Goal: Navigation & Orientation: Find specific page/section

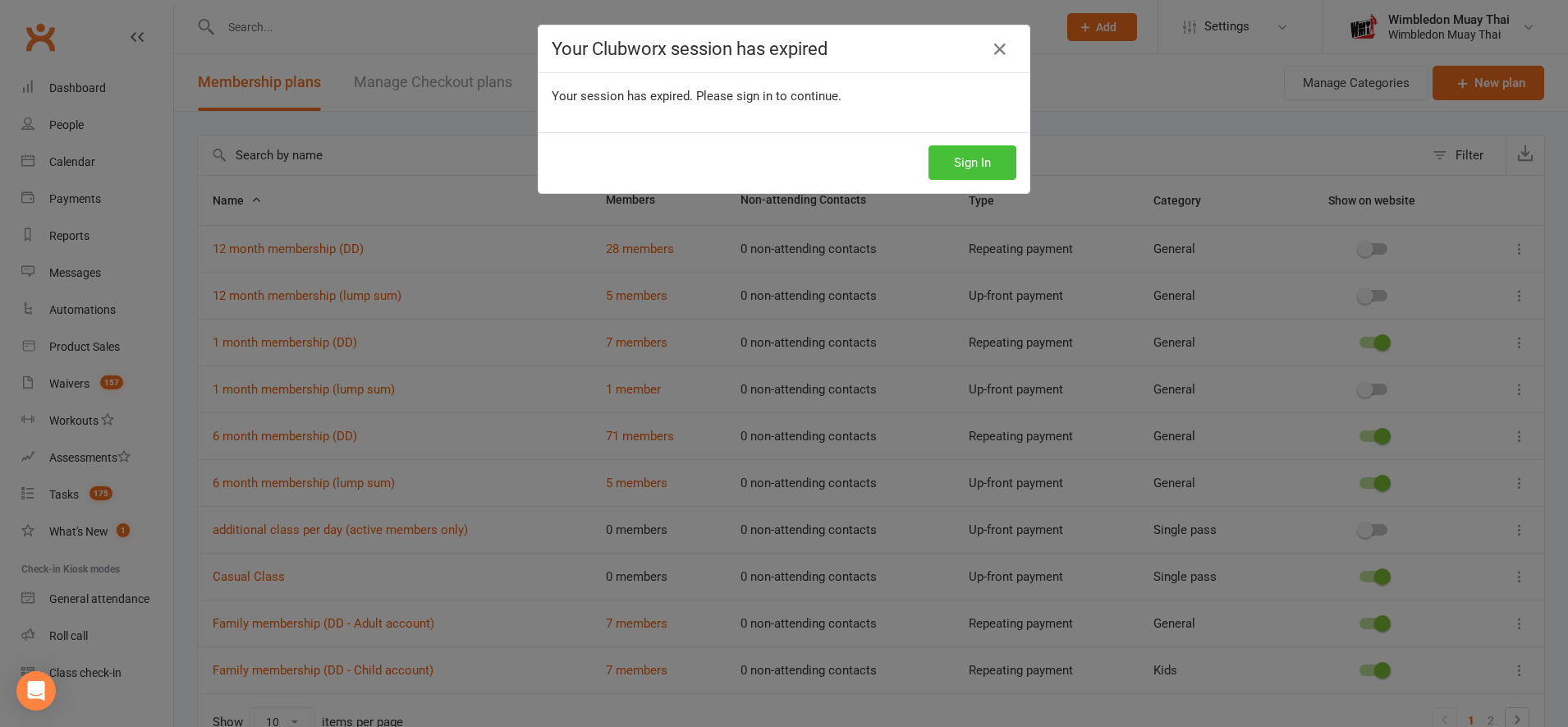
click at [972, 169] on button "Sign In" at bounding box center [972, 163] width 87 height 35
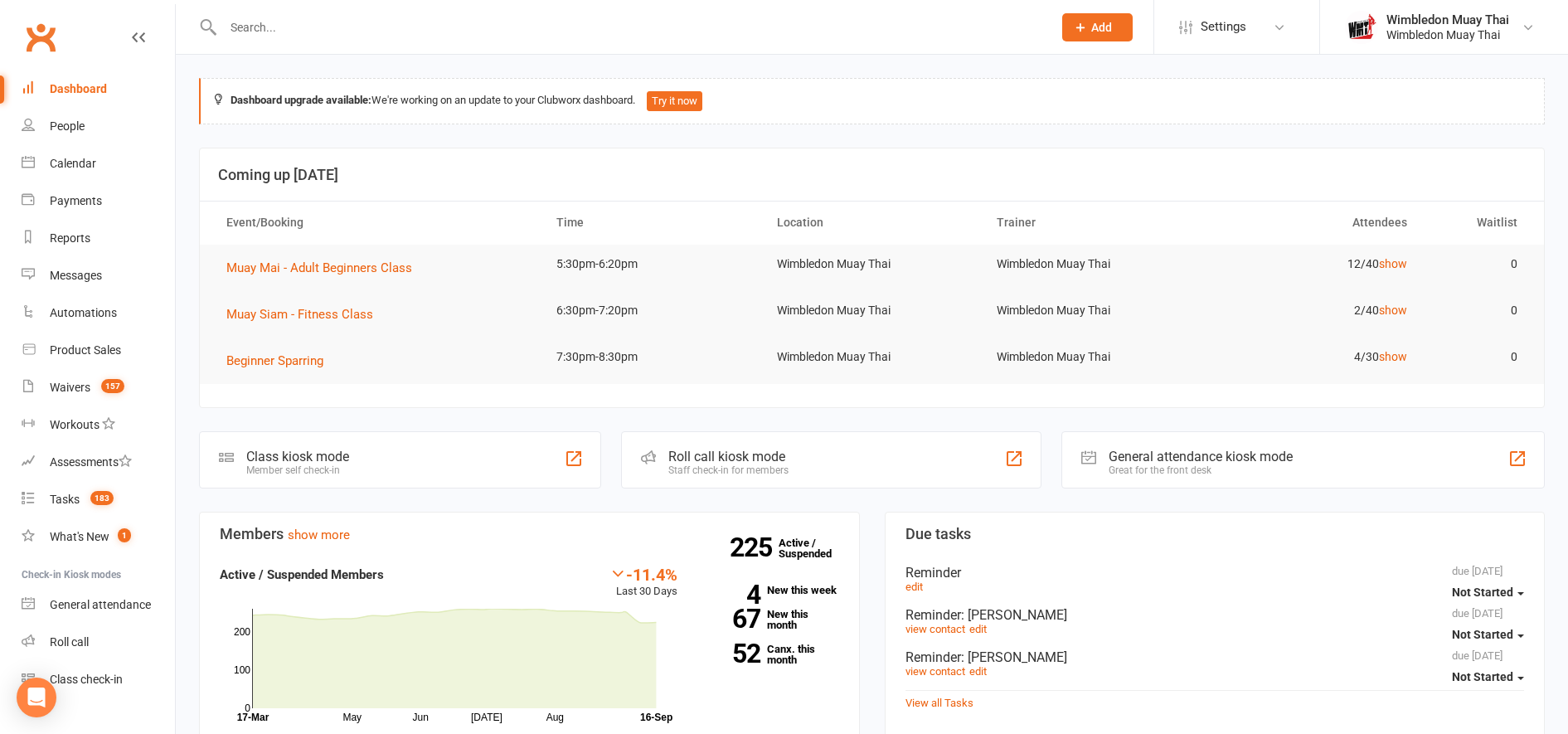
drag, startPoint x: 0, startPoint y: 0, endPoint x: 102, endPoint y: 86, distance: 133.4
click at [102, 86] on div "Dashboard" at bounding box center [78, 88] width 57 height 13
click at [80, 386] on div "Waivers" at bounding box center [70, 387] width 40 height 13
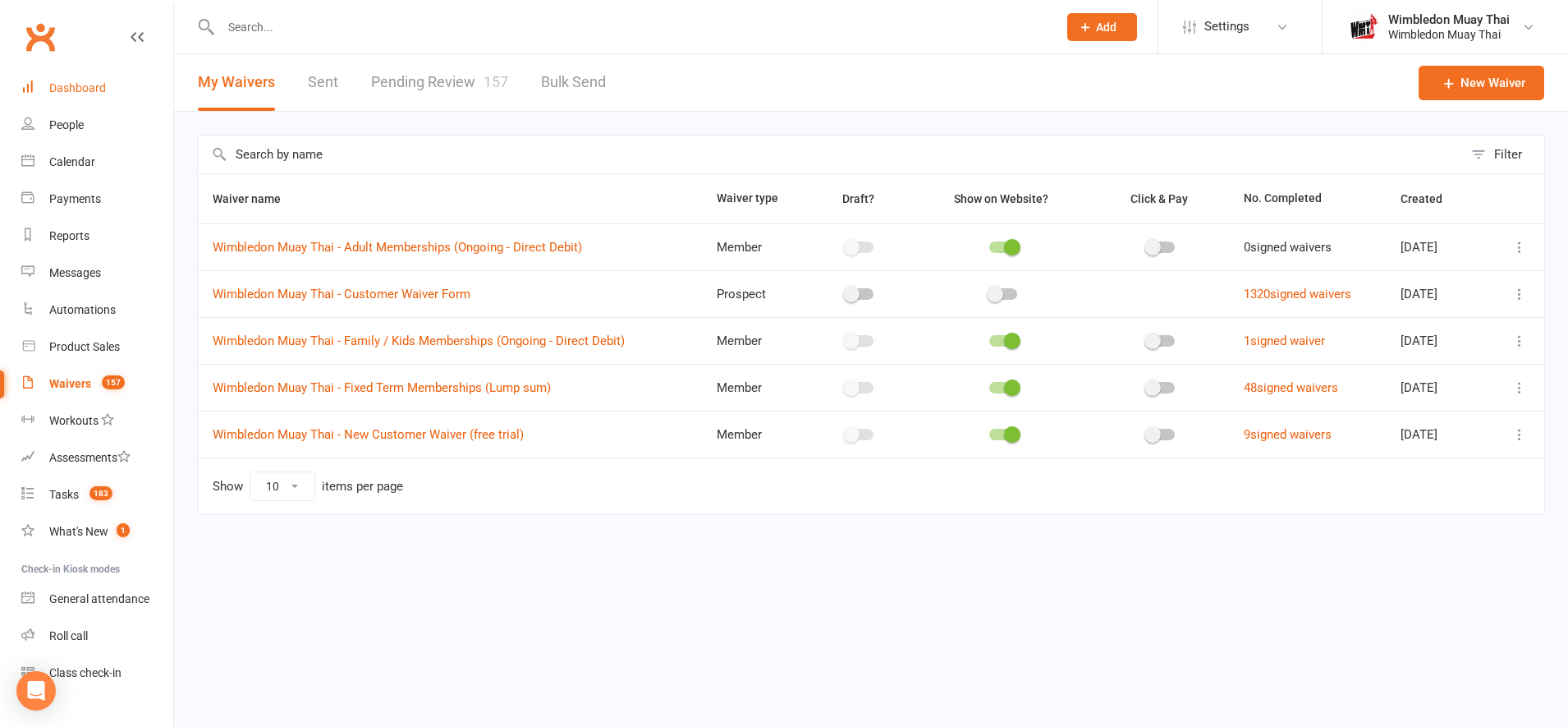
click at [75, 91] on div "Dashboard" at bounding box center [77, 87] width 56 height 13
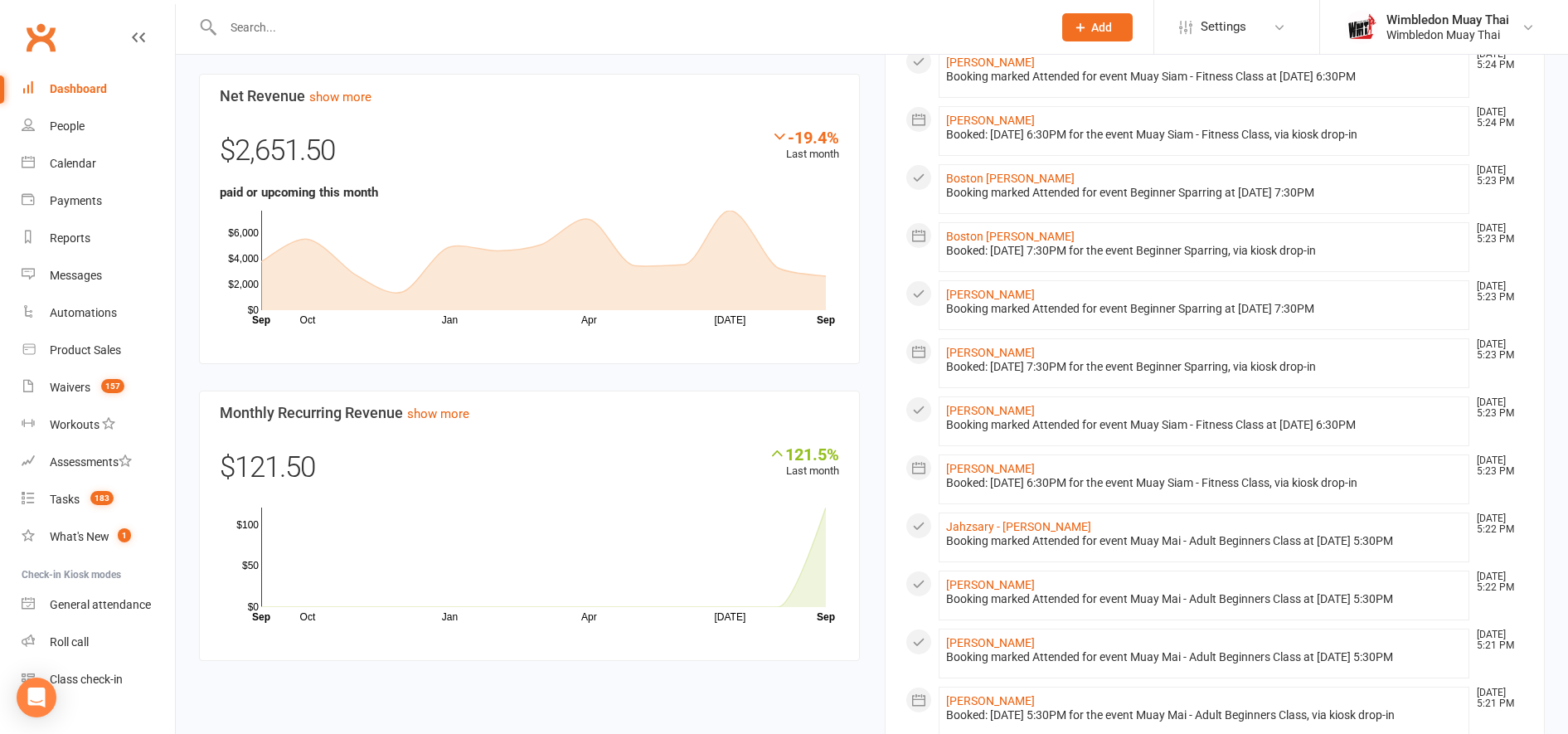
scroll to position [1382, 0]
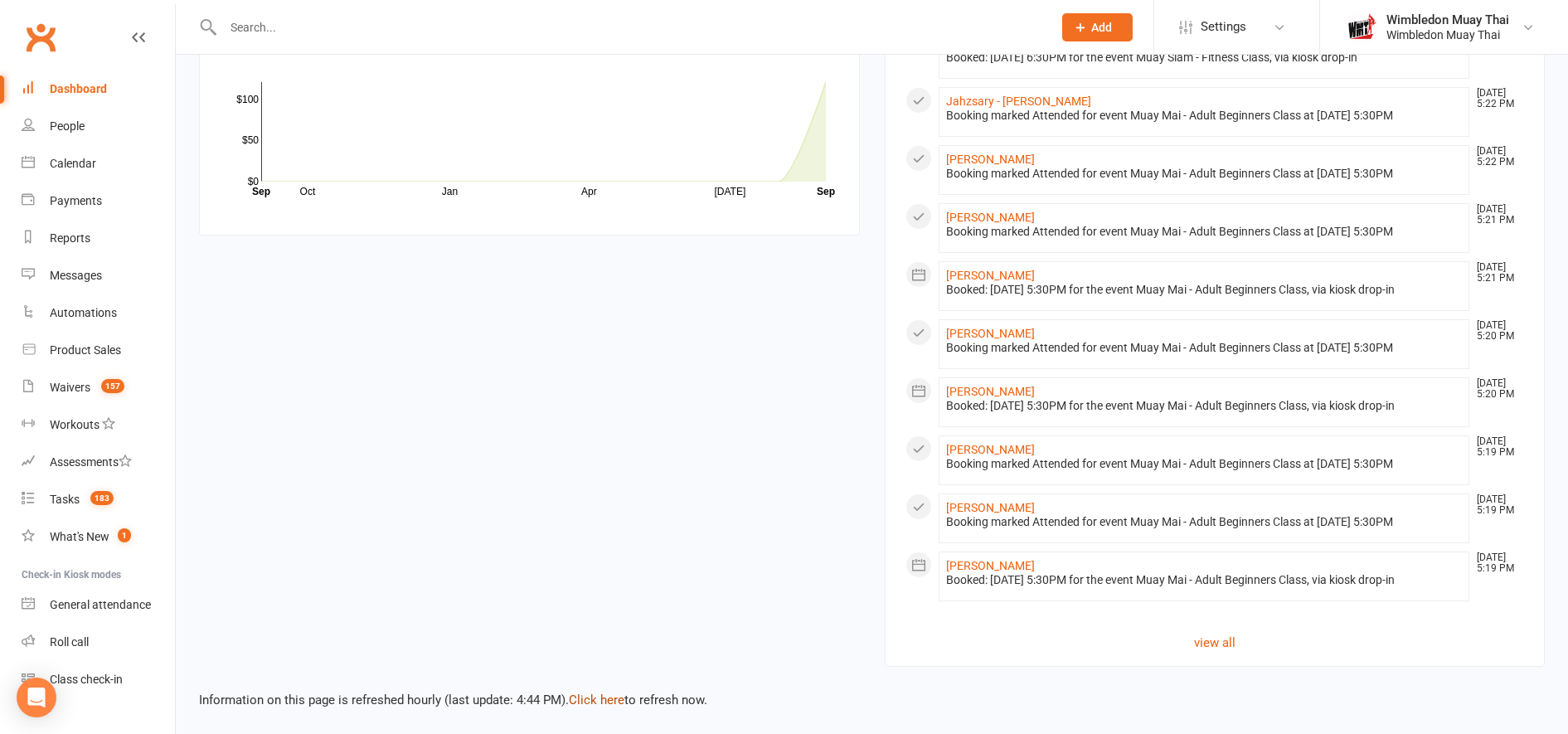
click at [610, 699] on link "Click here" at bounding box center [597, 700] width 55 height 15
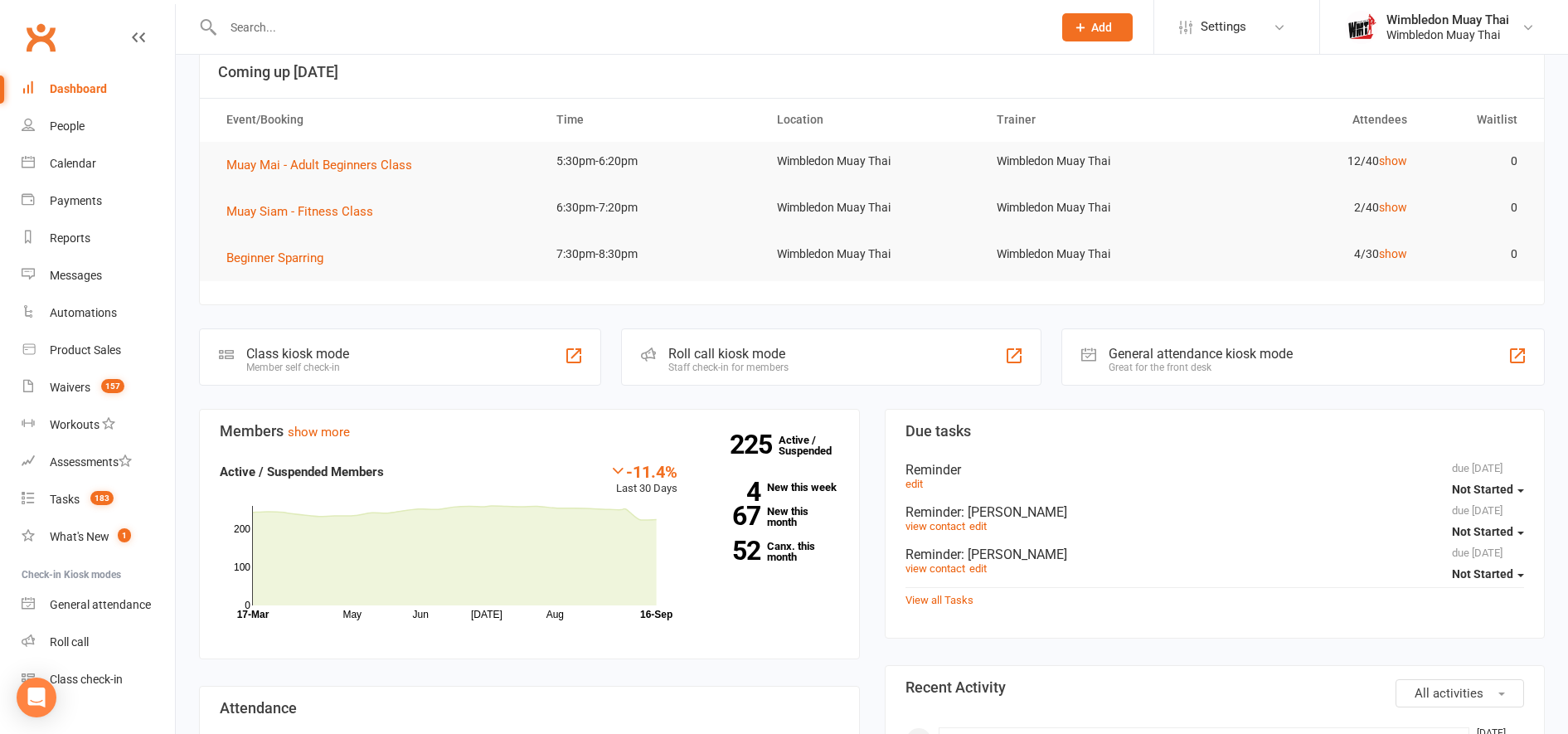
scroll to position [0, 0]
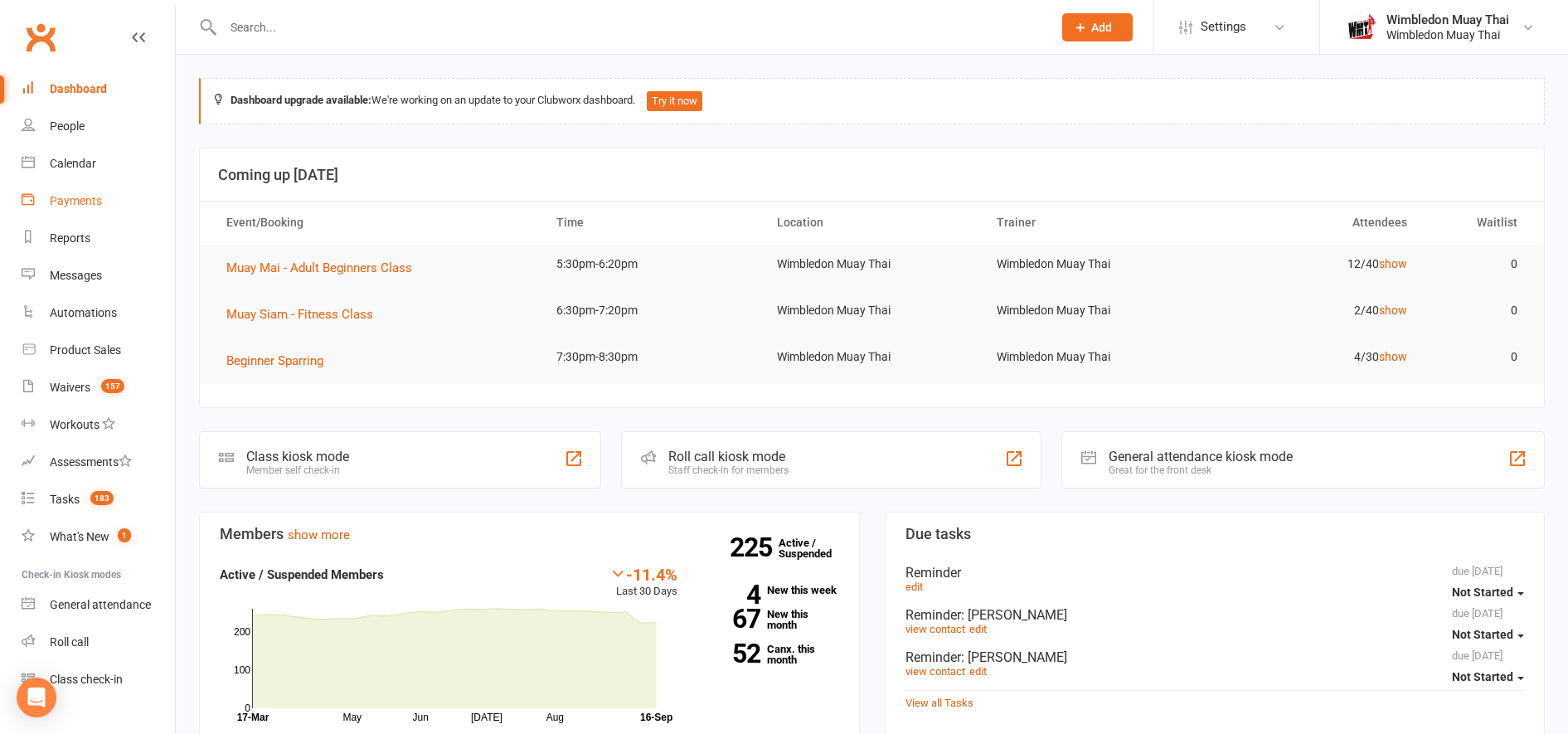
click at [68, 202] on div "Payments" at bounding box center [75, 201] width 52 height 13
select select "no_payment_method"
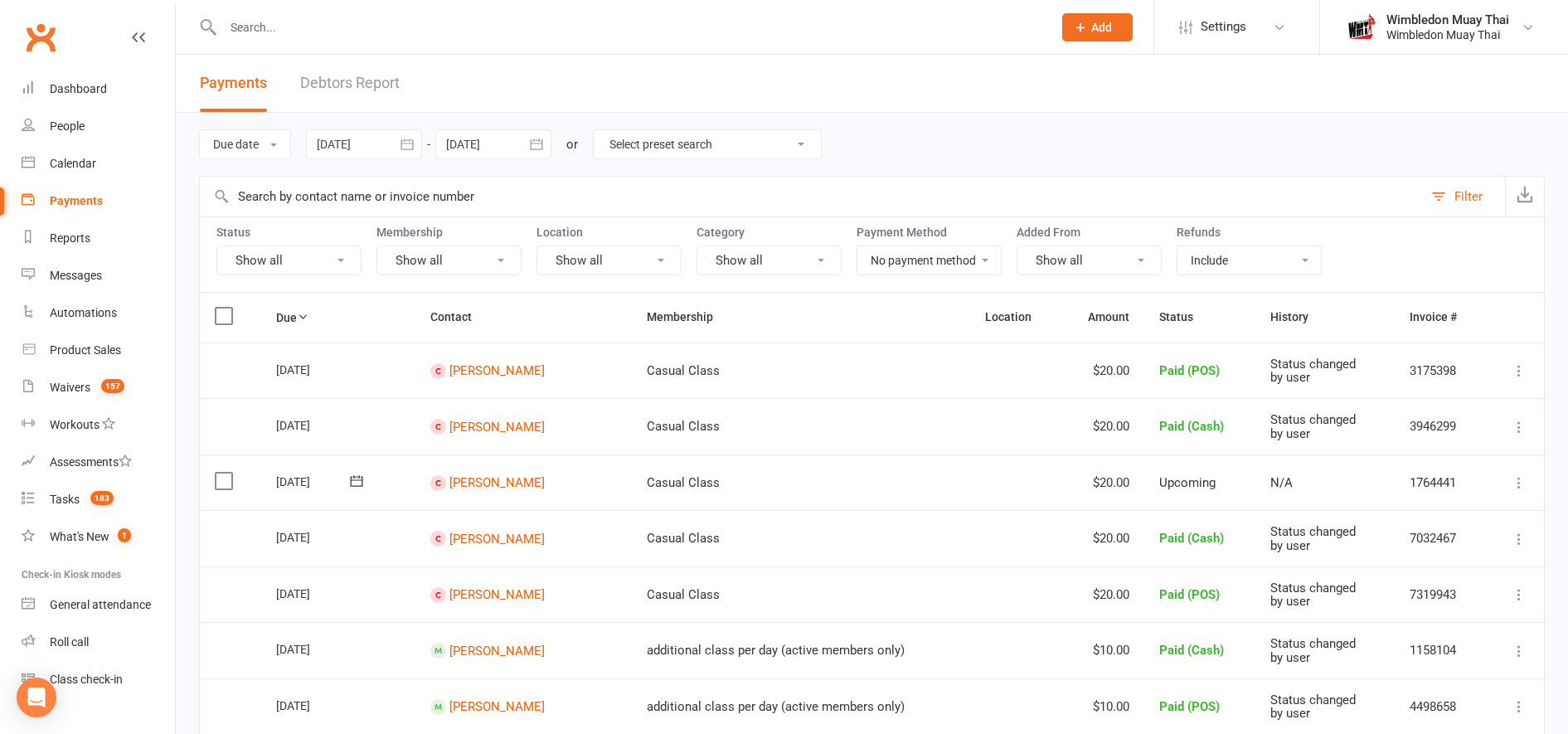
click at [956, 262] on select "Show all No payment method Bank Account Credit Card" at bounding box center [929, 260] width 143 height 29
click at [857, 247] on select "Show all No payment method Bank Account Credit Card" at bounding box center [929, 260] width 143 height 29
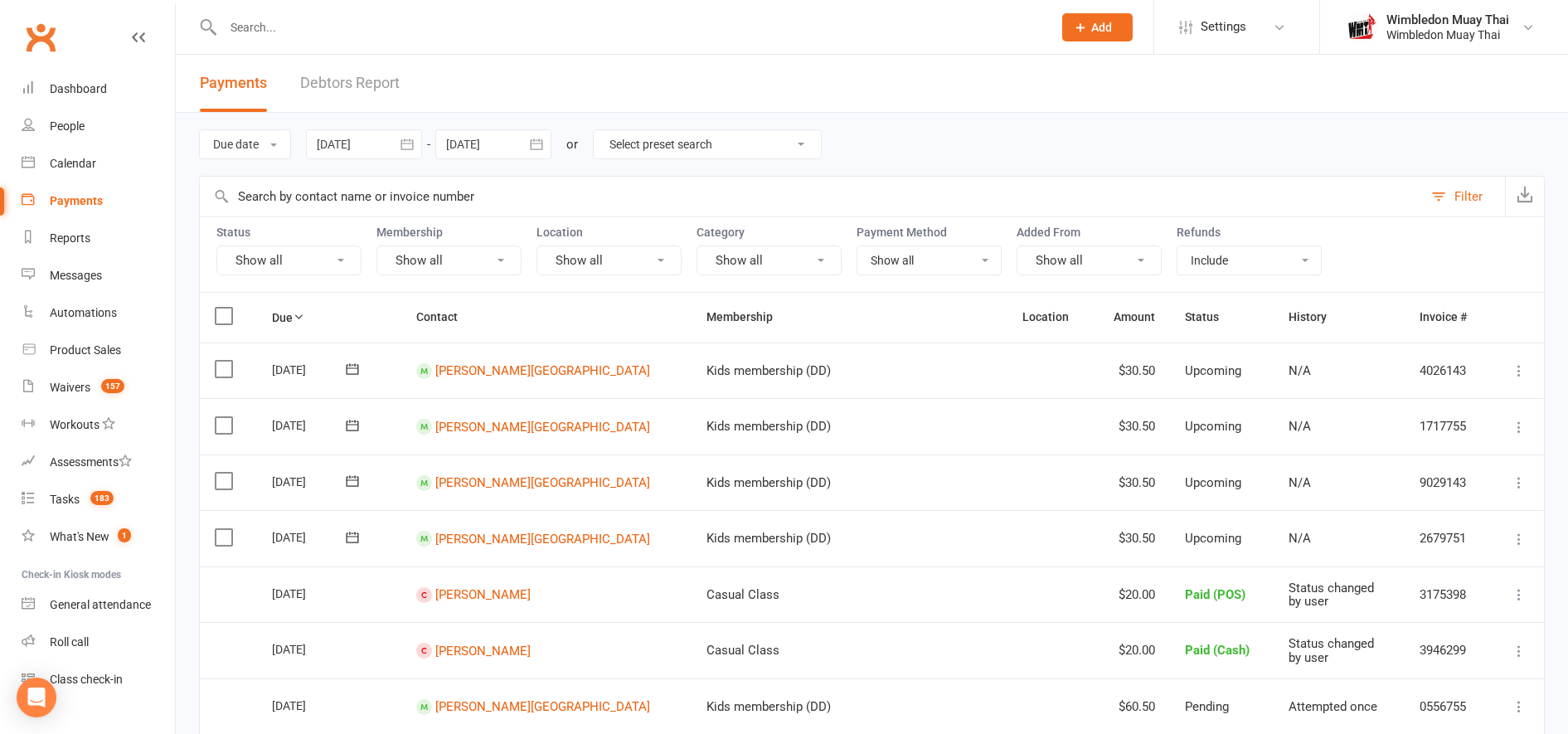
click at [943, 263] on select "Show all No payment method Bank Account Credit Card" at bounding box center [929, 260] width 143 height 29
select select "no_payment_method"
click at [857, 247] on select "Show all No payment method Bank Account Credit Card" at bounding box center [929, 260] width 143 height 29
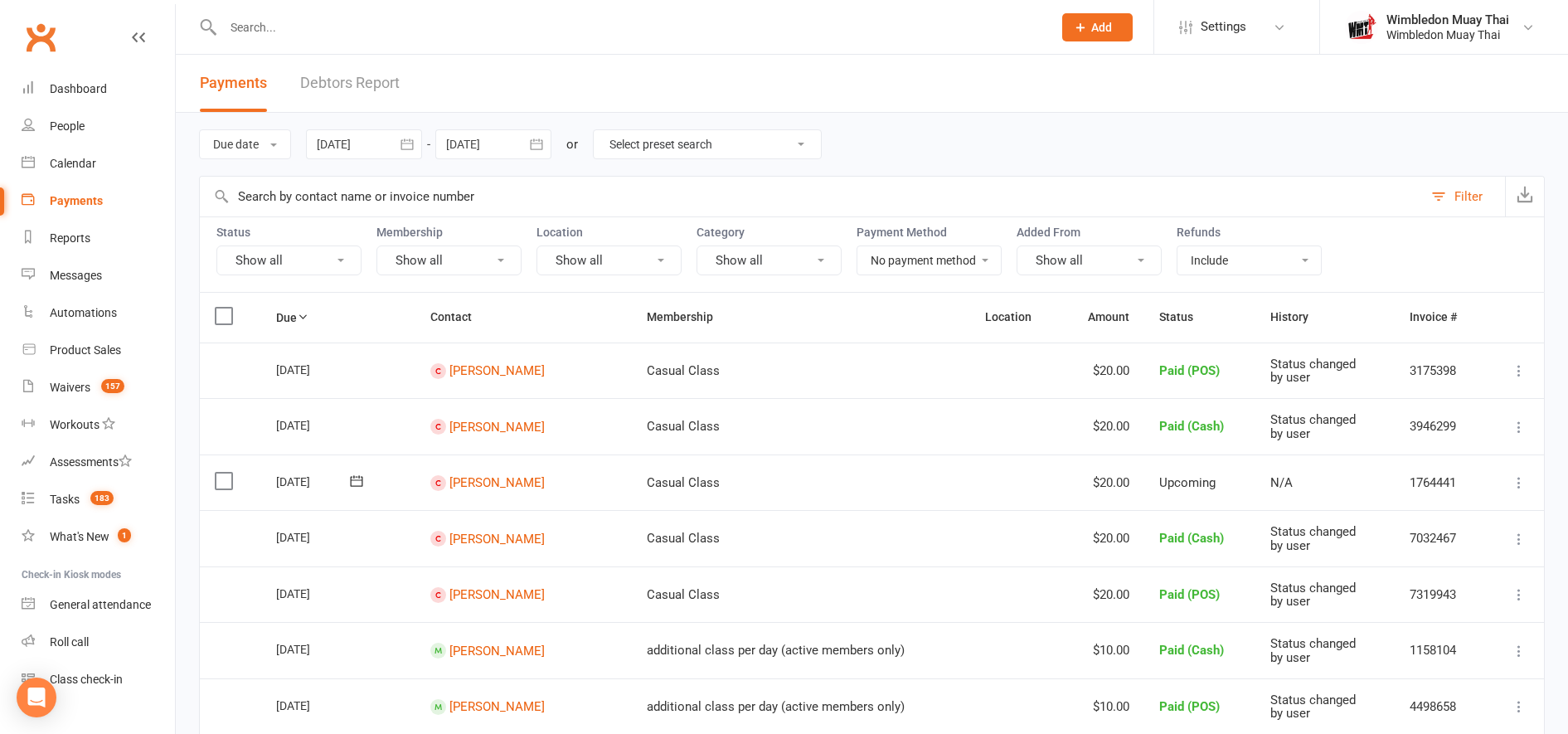
click at [924, 259] on select "Show all No payment method Bank Account Credit Card" at bounding box center [929, 260] width 143 height 29
click at [857, 247] on select "Show all No payment method Bank Account Credit Card" at bounding box center [929, 260] width 143 height 29
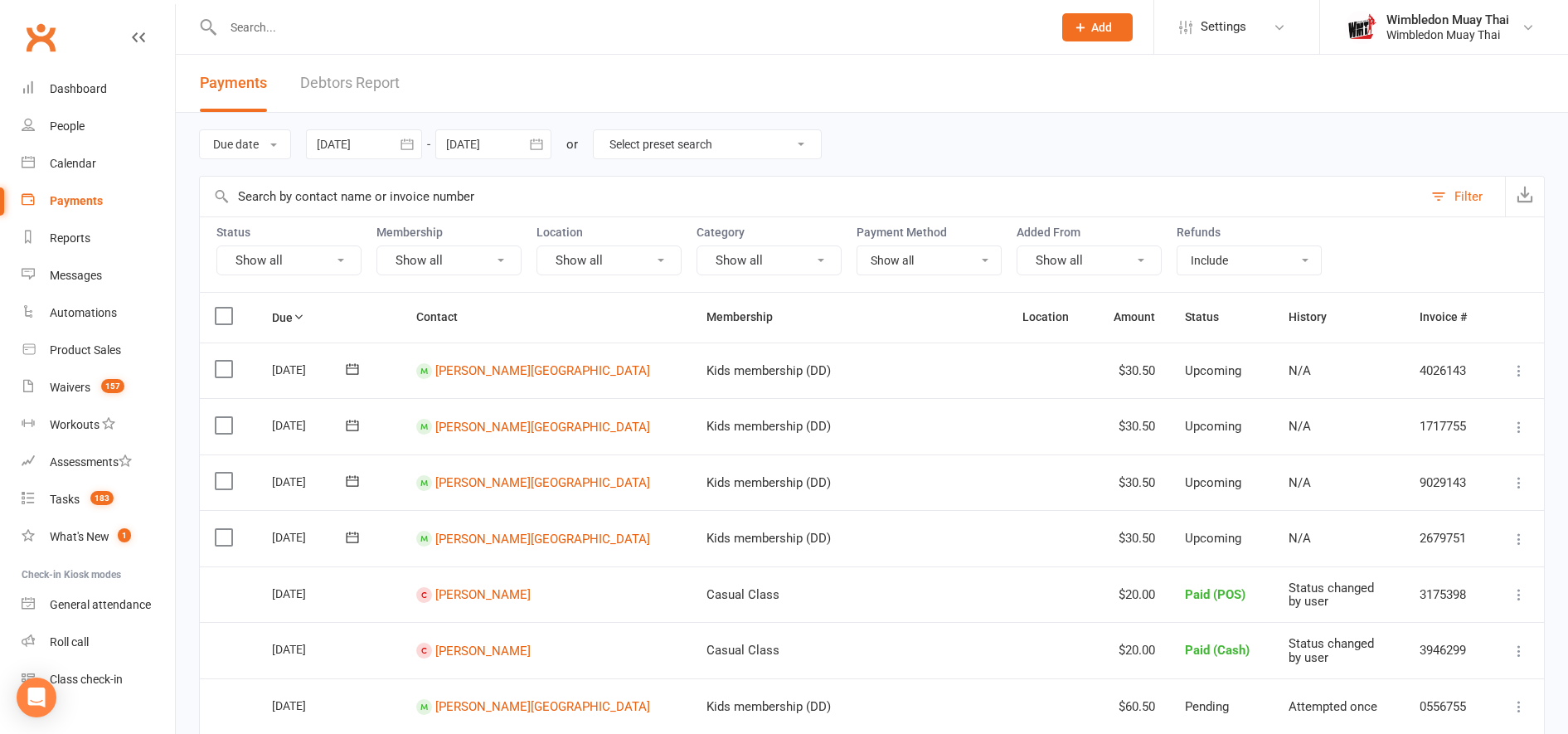
click at [950, 259] on select "Show all No payment method Bank Account Credit Card" at bounding box center [929, 260] width 143 height 29
click at [857, 247] on select "Show all No payment method Bank Account Credit Card" at bounding box center [929, 260] width 143 height 29
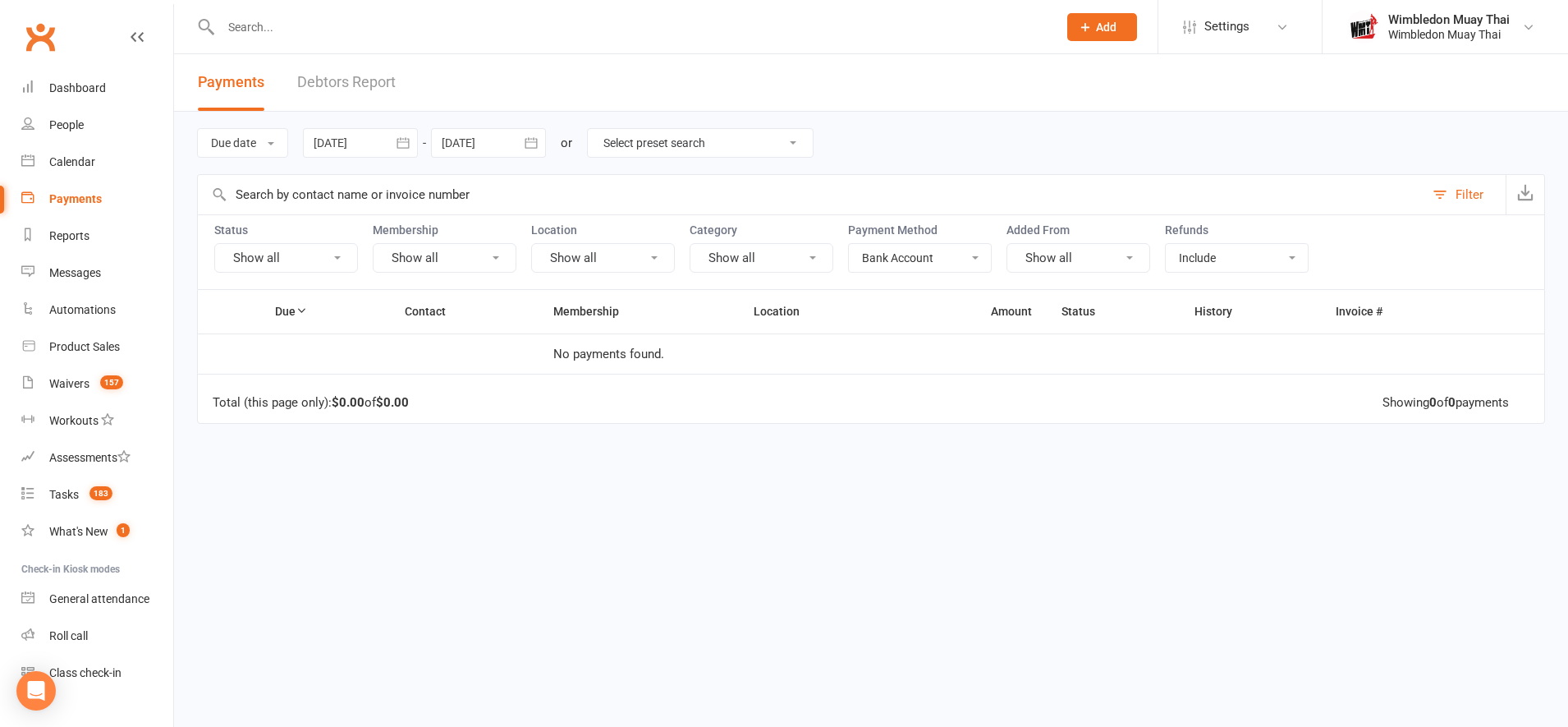
drag, startPoint x: 941, startPoint y: 255, endPoint x: 925, endPoint y: 360, distance: 106.2
click at [925, 360] on div "Filter Status Show all Membership Show all Location Show all Category Show all …" at bounding box center [871, 404] width 1349 height 462
select select "credit_card"
click at [849, 244] on select "Show all No payment method Bank Account Credit Card" at bounding box center [920, 258] width 142 height 28
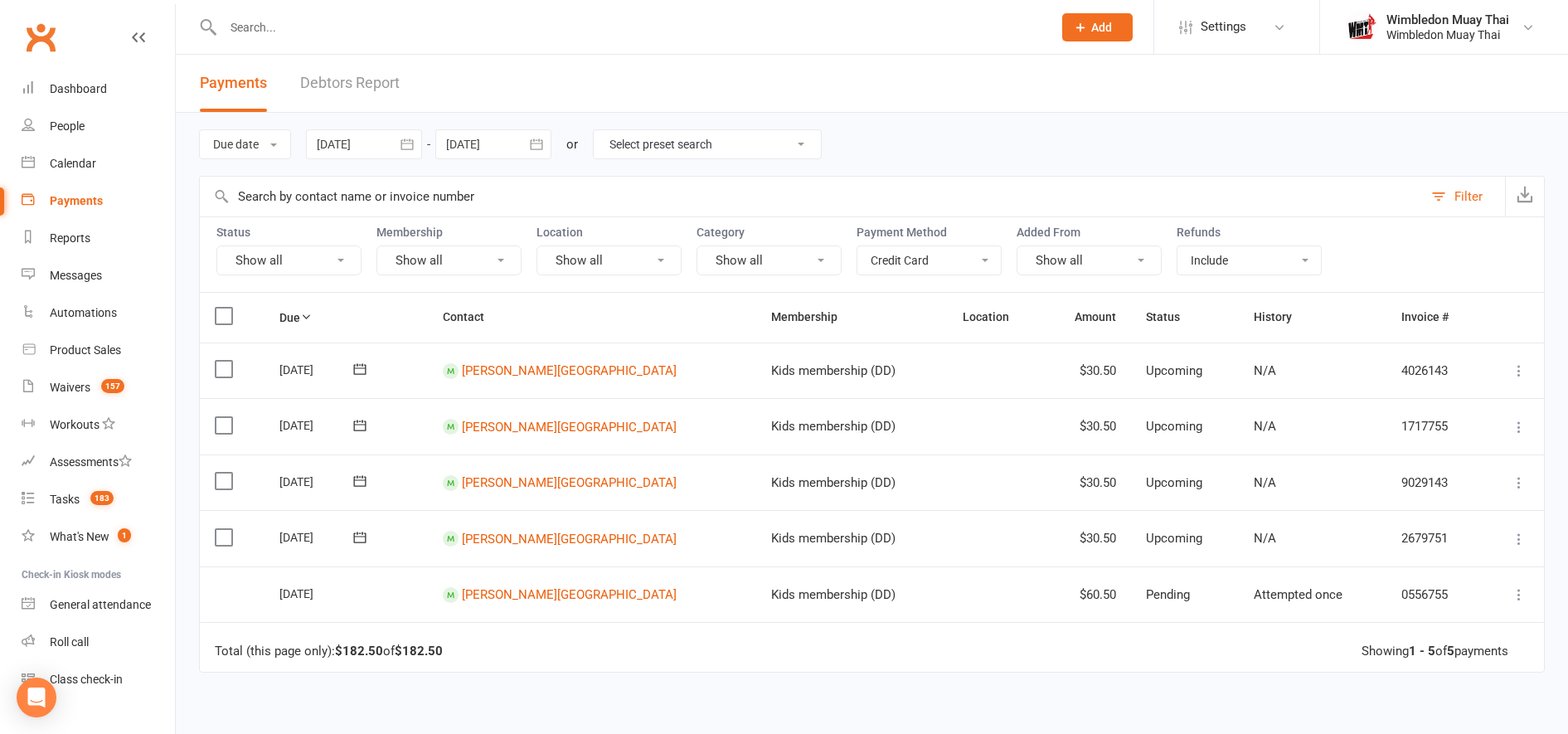
click at [948, 257] on select "Show all No payment method Bank Account Credit Card" at bounding box center [929, 260] width 143 height 29
click at [532, 591] on link "Riley Street" at bounding box center [569, 594] width 215 height 15
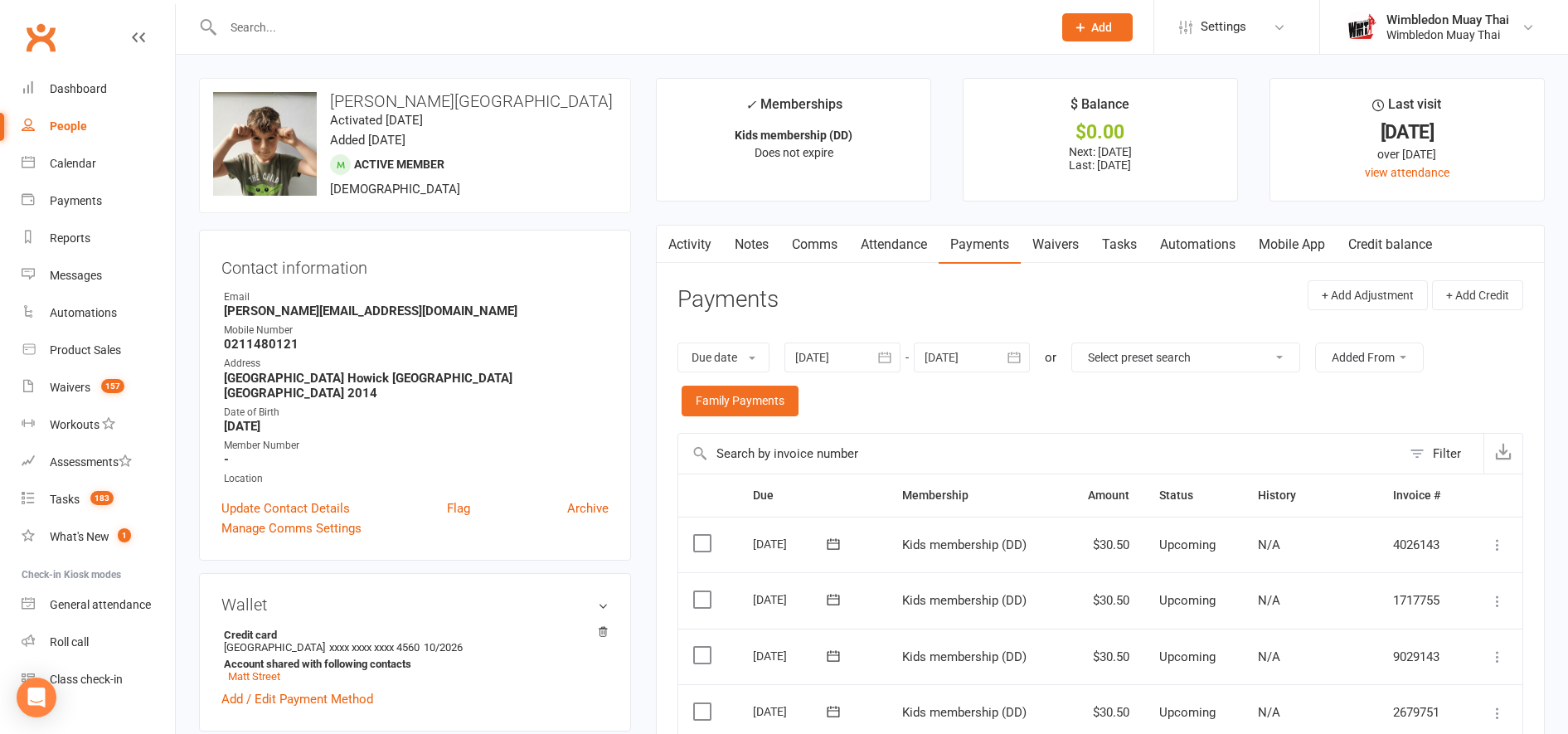
click at [692, 246] on link "Activity" at bounding box center [690, 244] width 66 height 38
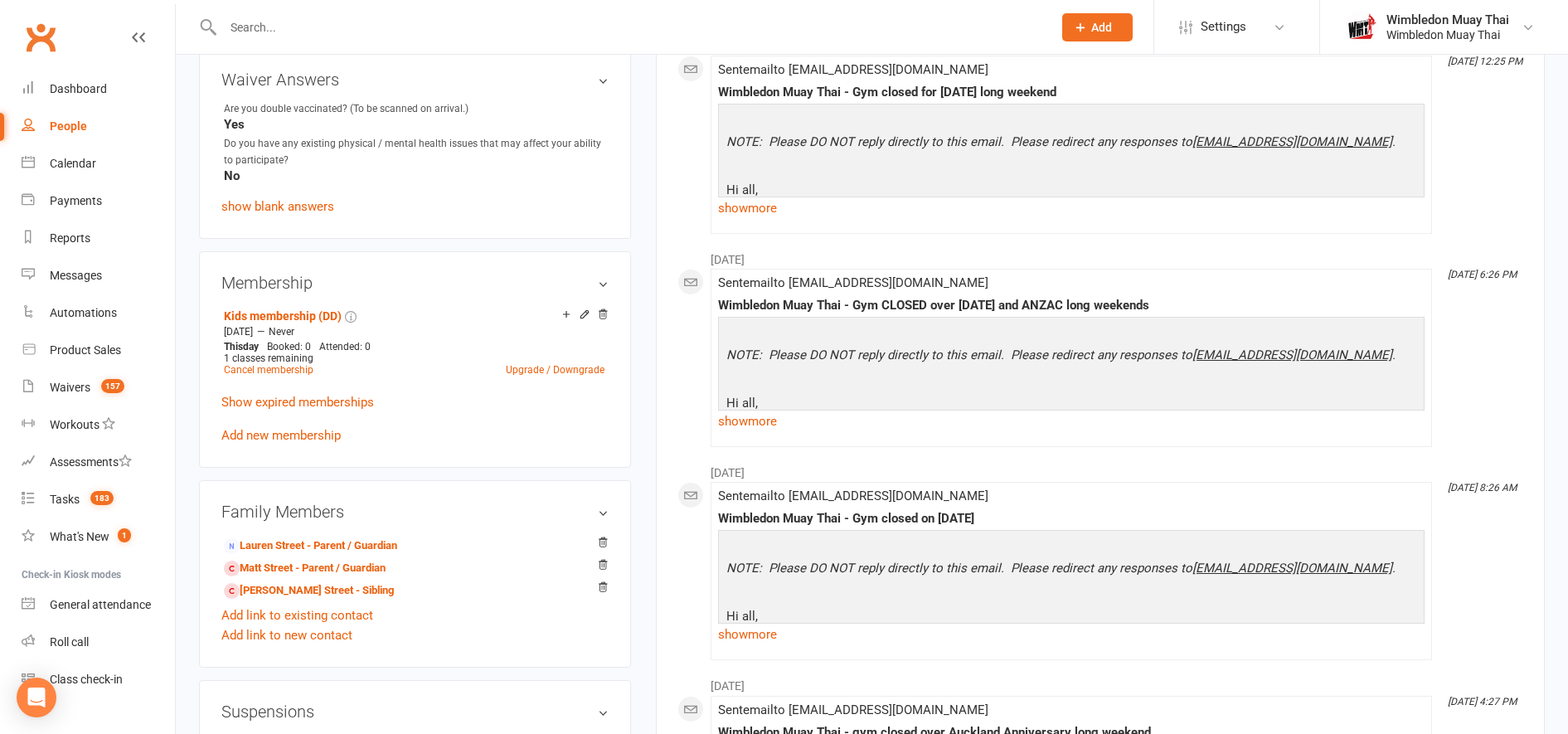
scroll to position [768, 0]
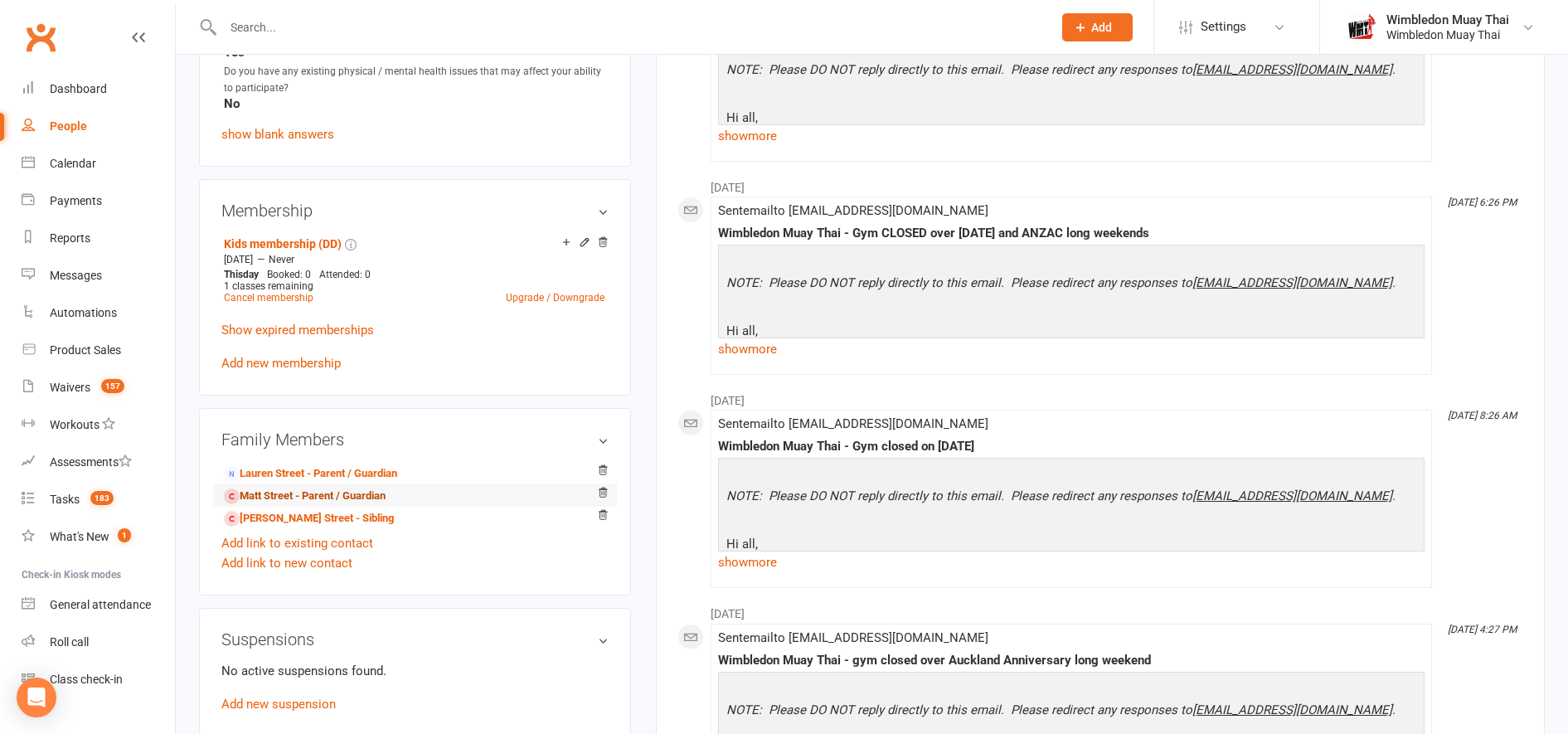
click at [343, 487] on link "Matt Street - Parent / Guardian" at bounding box center [304, 496] width 162 height 17
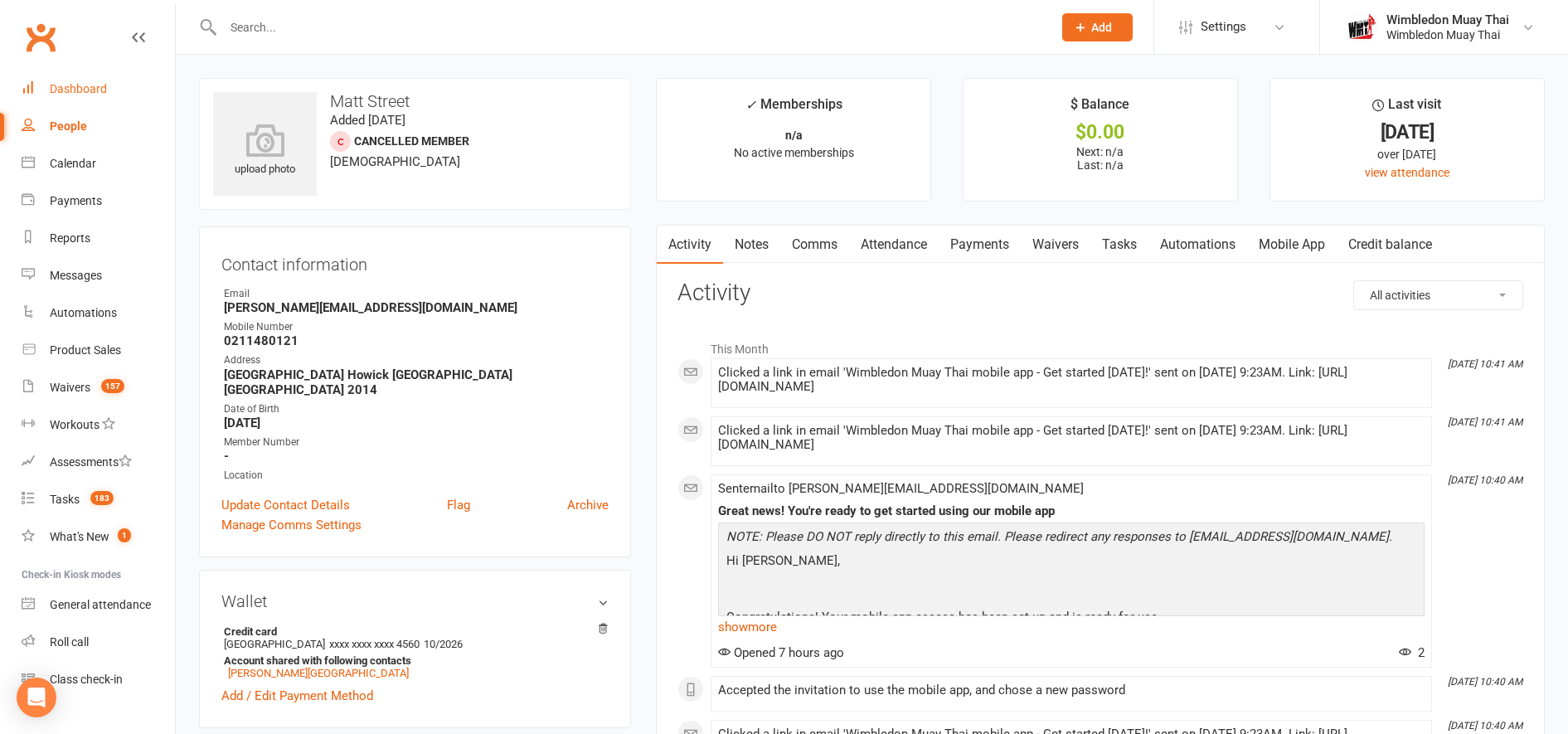
click at [112, 86] on link "Dashboard" at bounding box center [97, 89] width 154 height 38
